Goal: Task Accomplishment & Management: Manage account settings

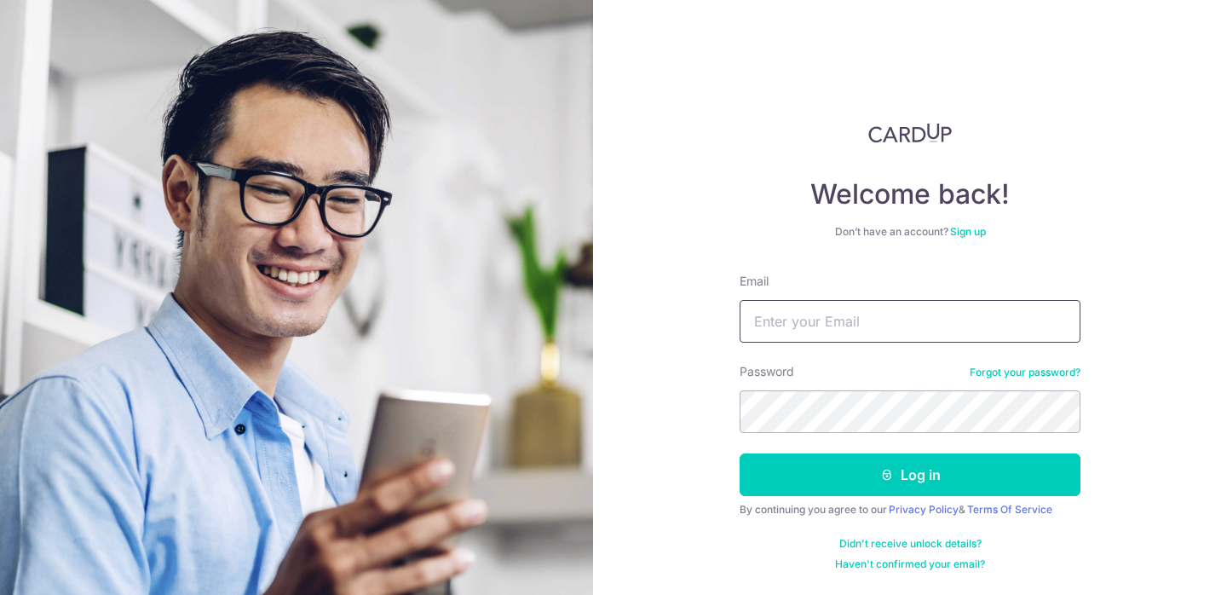
click at [863, 306] on input "Email" at bounding box center [909, 321] width 341 height 43
type input "[EMAIL_ADDRESS][DOMAIN_NAME]"
click at [739, 453] on button "Log in" at bounding box center [909, 474] width 341 height 43
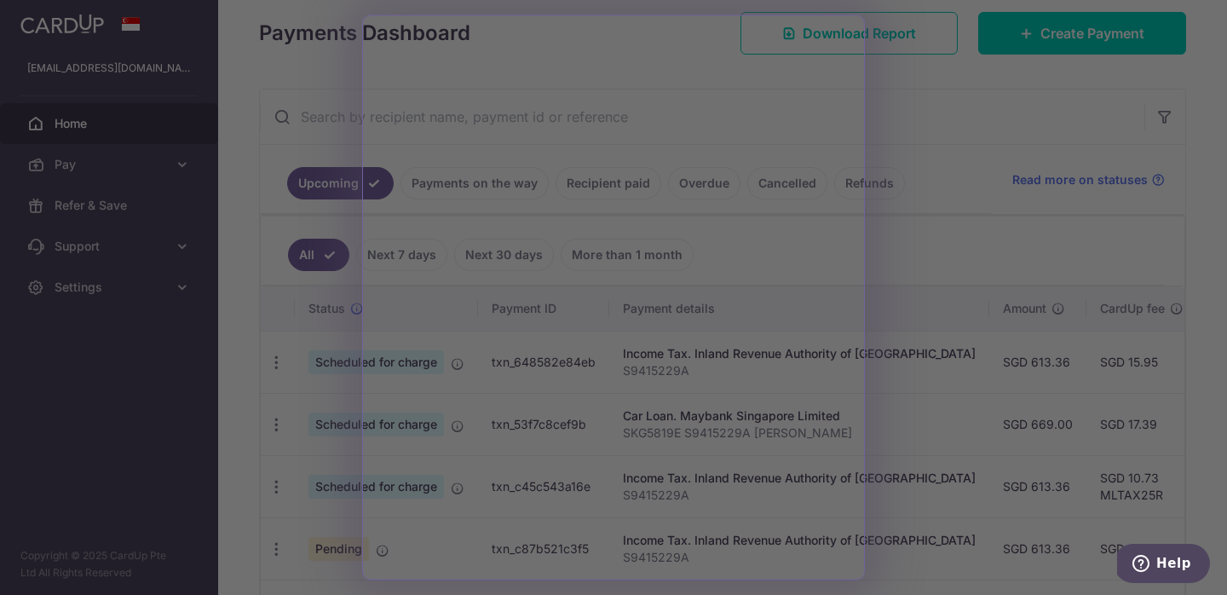
scroll to position [241, 0]
click at [958, 453] on div at bounding box center [619, 300] width 1239 height 601
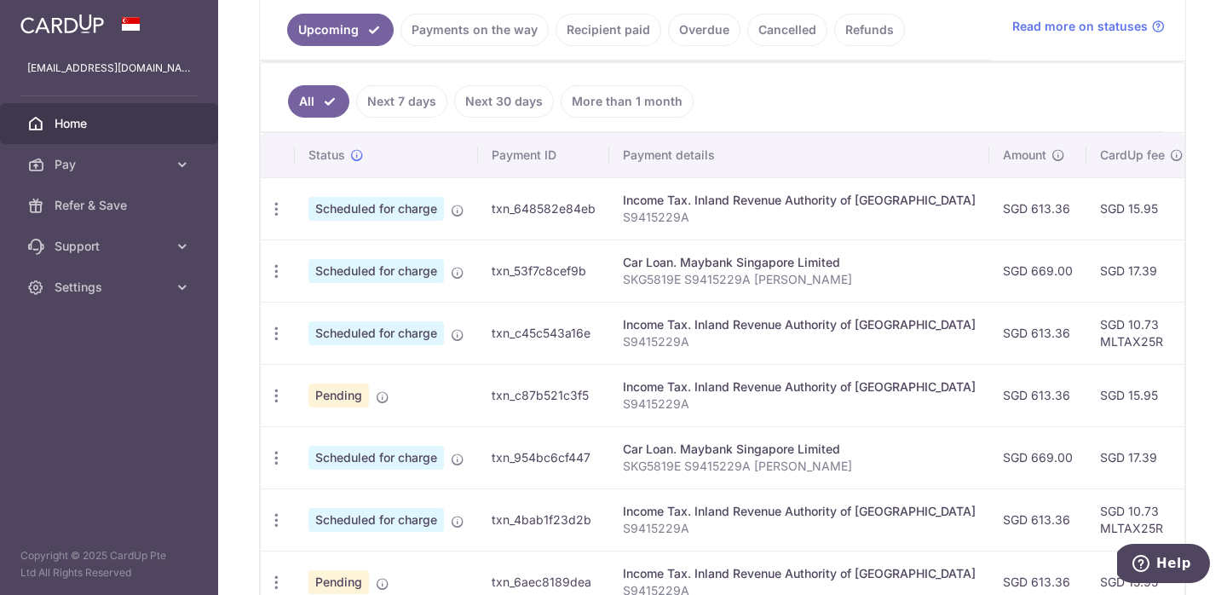
scroll to position [0, 399]
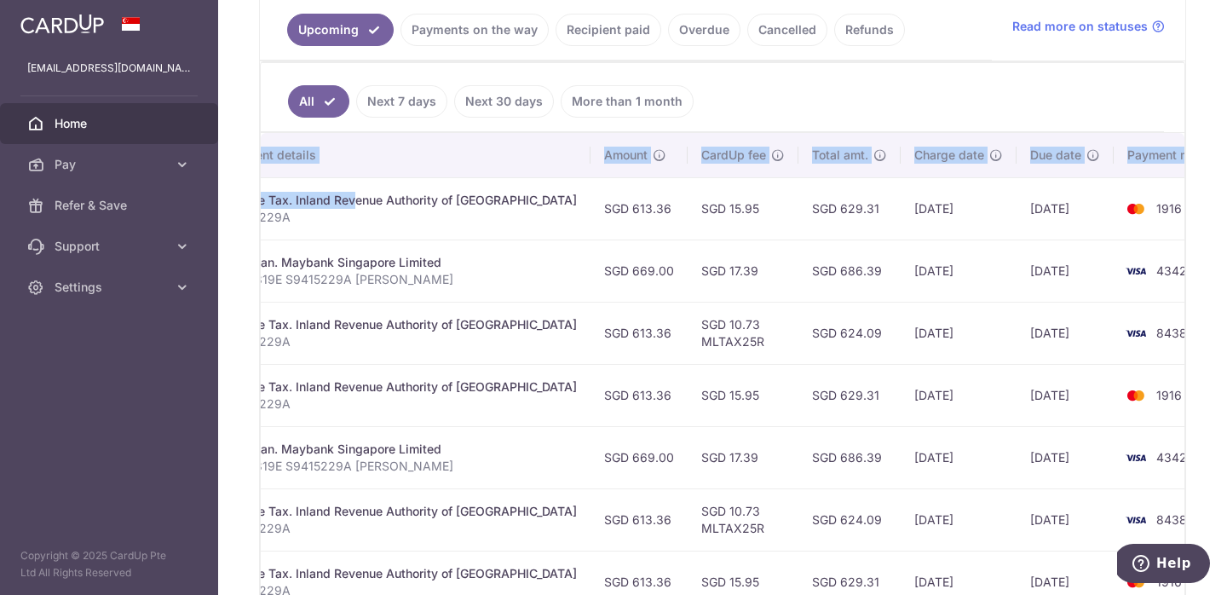
drag, startPoint x: 698, startPoint y: 201, endPoint x: 1193, endPoint y: 203, distance: 495.0
click at [1193, 203] on div "× Pause Schedule Pause all future payments in this series Pause just this one p…" at bounding box center [722, 297] width 1009 height 595
click at [1156, 325] on span "8438" at bounding box center [1171, 332] width 31 height 14
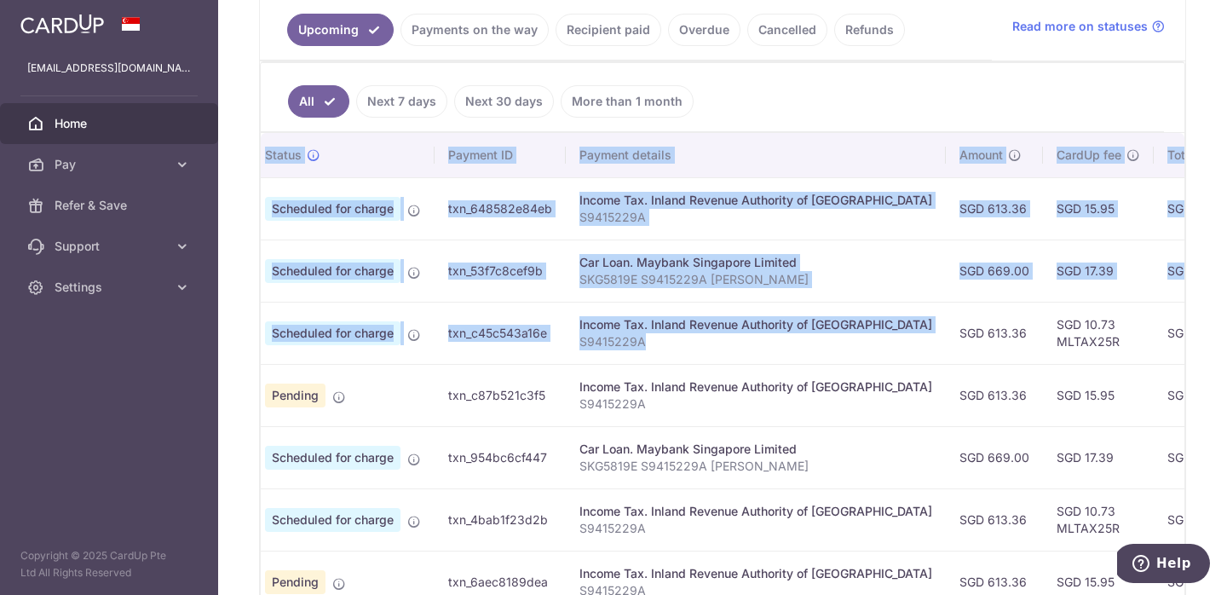
scroll to position [0, 0]
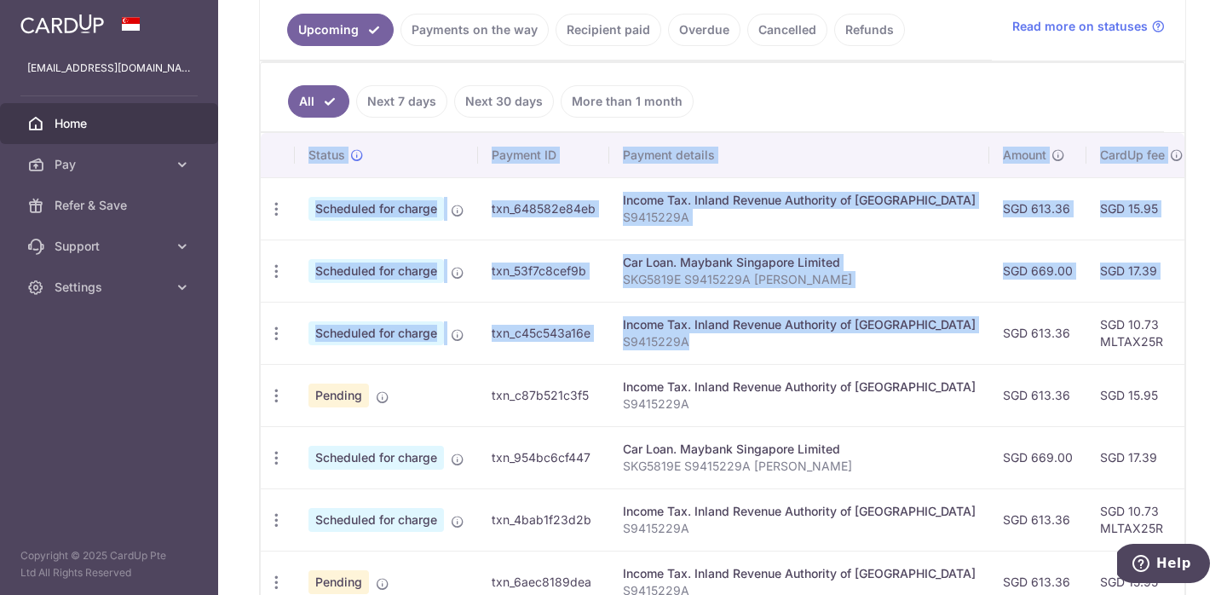
drag, startPoint x: 469, startPoint y: 335, endPoint x: 242, endPoint y: 330, distance: 226.7
click at [242, 330] on div "× Pause Schedule Pause all future payments in this series Pause just this one p…" at bounding box center [722, 297] width 1009 height 595
click at [402, 335] on span "Scheduled for charge" at bounding box center [375, 333] width 135 height 24
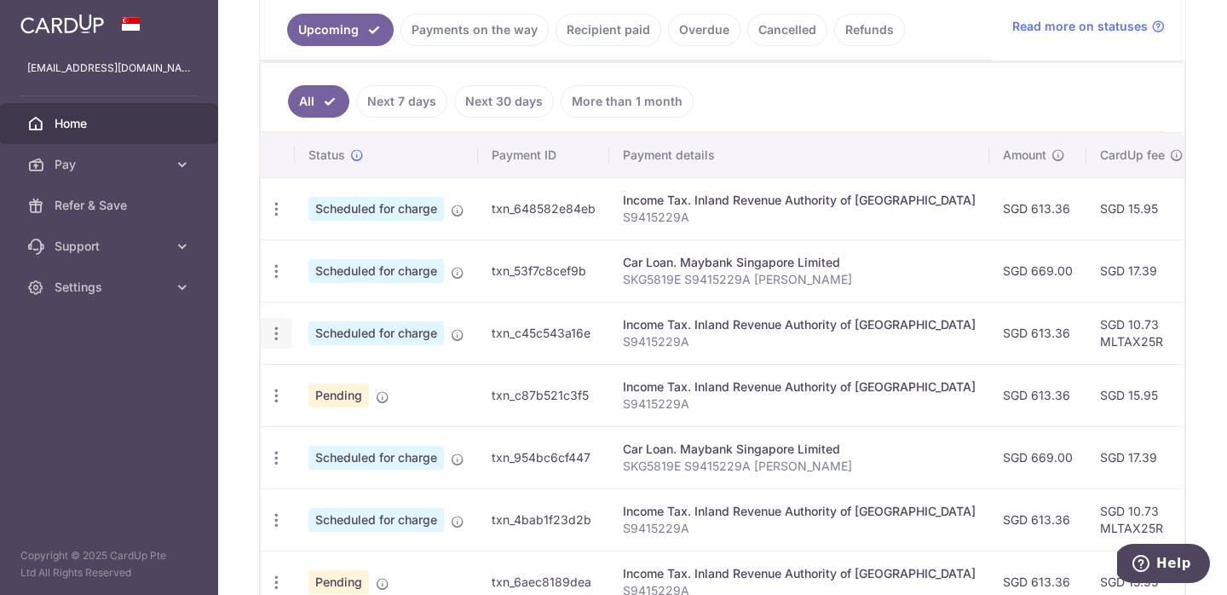
click at [271, 218] on icon "button" at bounding box center [277, 209] width 18 height 18
click at [348, 422] on span "Cancel payment" at bounding box center [367, 421] width 114 height 20
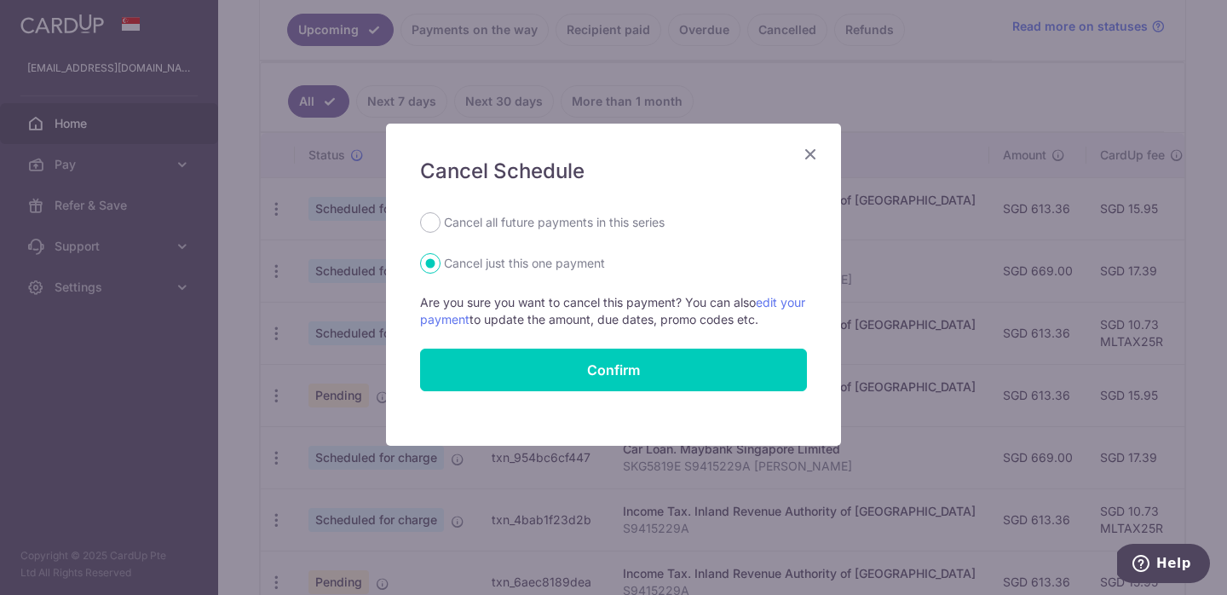
click at [555, 226] on label "Cancel all future payments in this series" at bounding box center [554, 222] width 221 height 20
click at [440, 226] on input "Cancel all future payments in this series" at bounding box center [430, 222] width 20 height 20
radio input "true"
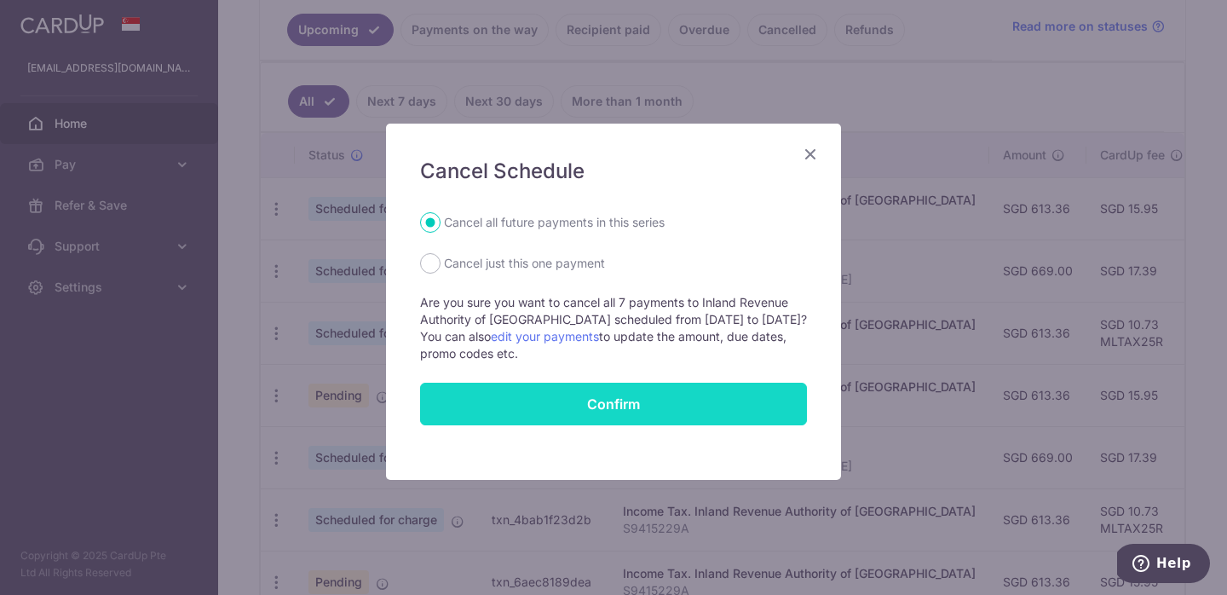
click at [606, 401] on button "Confirm" at bounding box center [613, 404] width 387 height 43
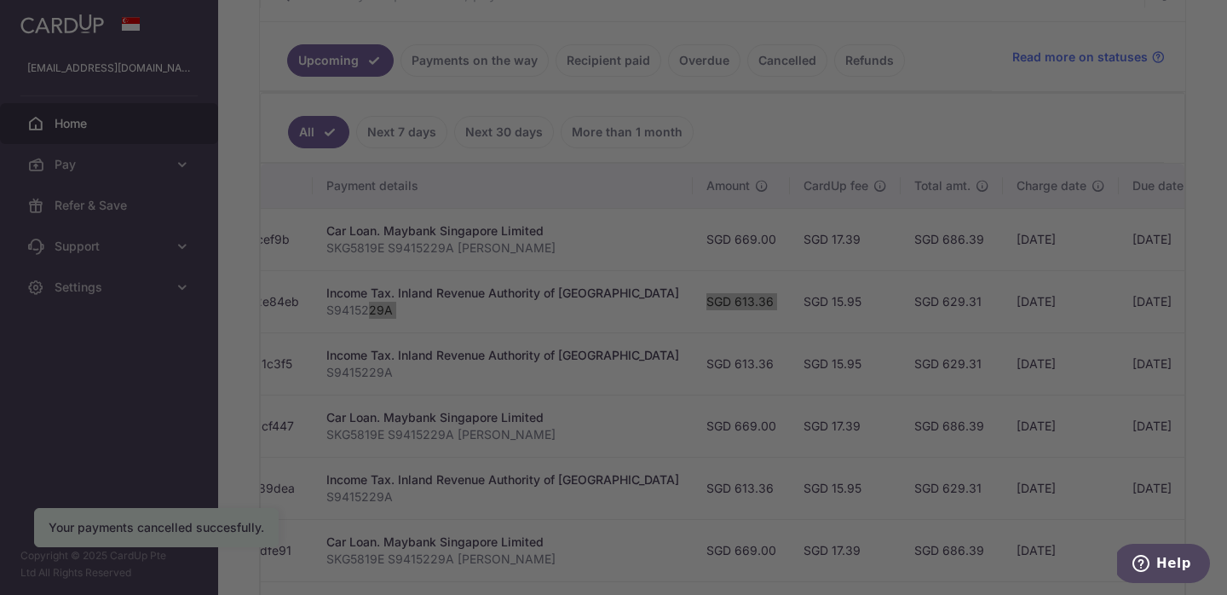
scroll to position [0, 399]
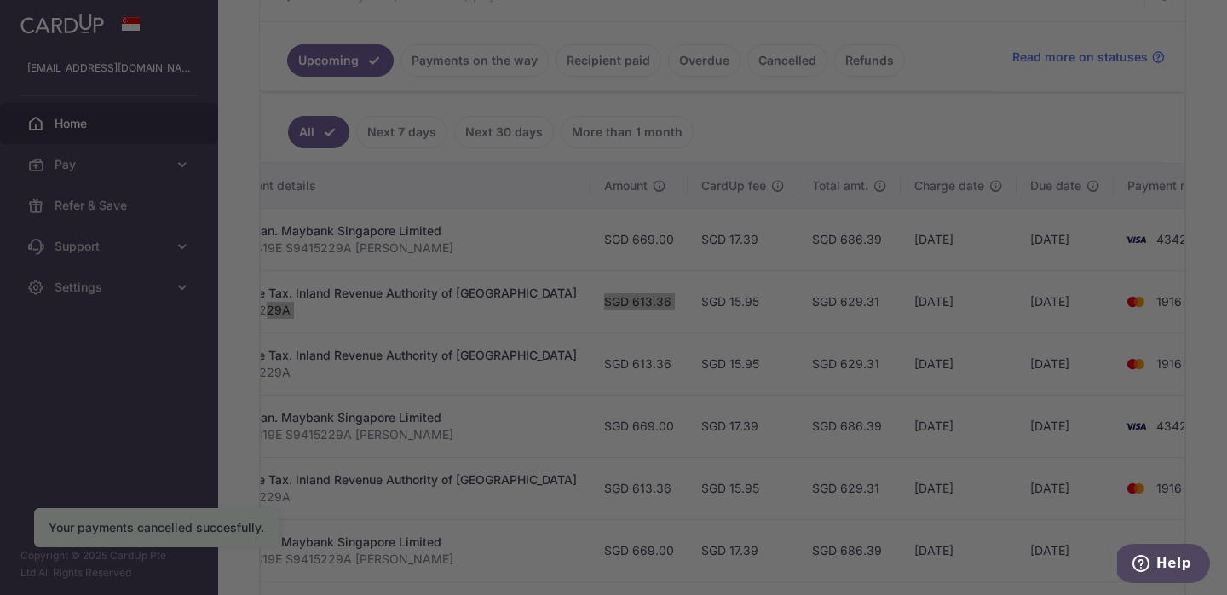
drag, startPoint x: 694, startPoint y: 302, endPoint x: 1191, endPoint y: 298, distance: 496.7
click at [1191, 298] on body "cookiedou@live.com Home Pay Payments Recipients Cards Refer & Save Support FAQ …" at bounding box center [613, 297] width 1227 height 595
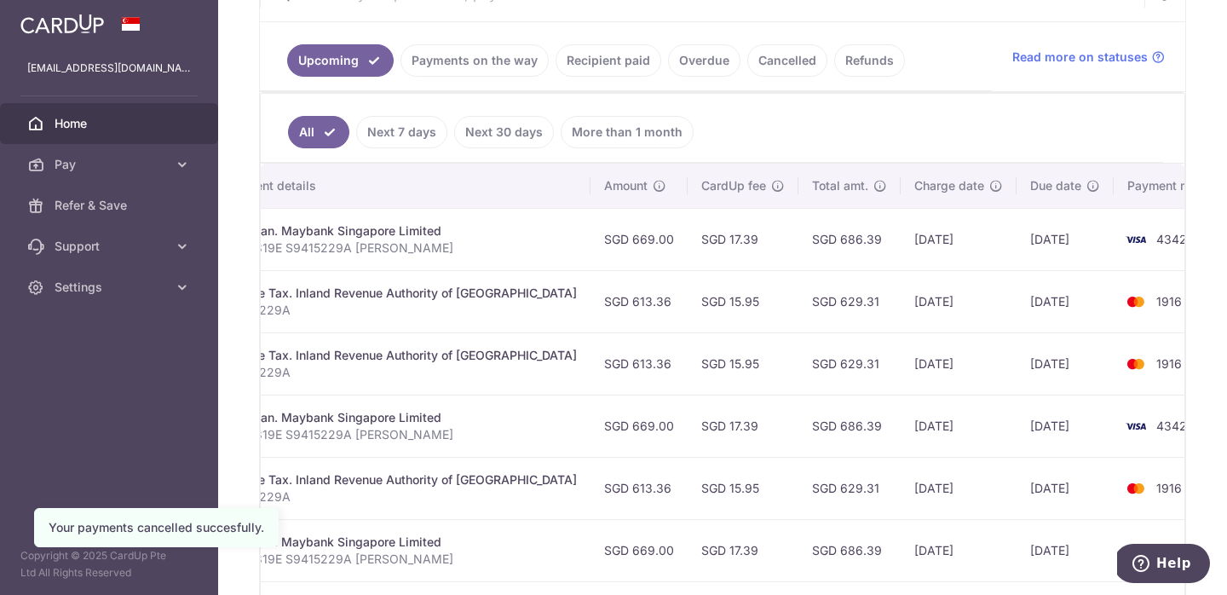
click at [1113, 371] on td "1916" at bounding box center [1177, 363] width 129 height 62
